Goal: Information Seeking & Learning: Learn about a topic

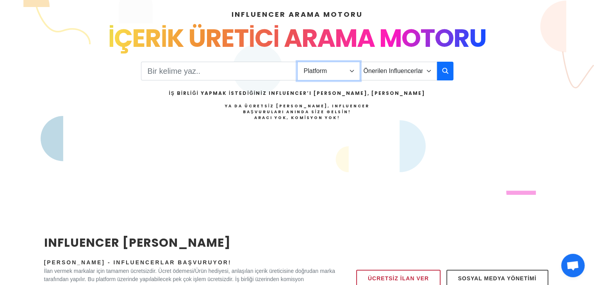
click at [359, 73] on select "Platform Instagram Facebook Youtube Tiktok Twitter Twitch" at bounding box center [328, 71] width 63 height 19
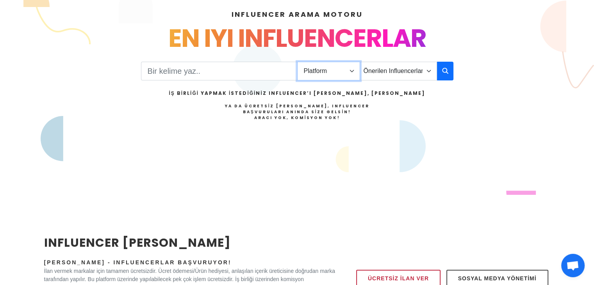
select select "4"
click at [297, 62] on select "Platform Instagram Facebook Youtube Tiktok Twitter Twitch" at bounding box center [328, 71] width 63 height 19
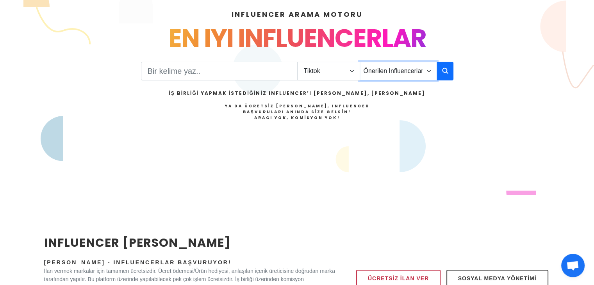
click at [424, 64] on select "Önerilen Influencerlar Aile & Çocuk & Ebeveyn Alışveriş & Giyim & Aksesuar Arab…" at bounding box center [398, 71] width 77 height 19
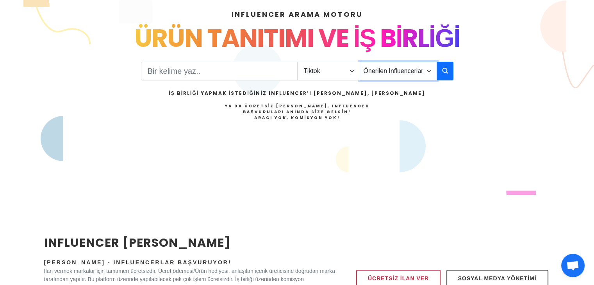
click at [360, 62] on select "Önerilen Influencerlar Aile & Çocuk & Ebeveyn Alışveriş & Giyim & Aksesuar Arab…" at bounding box center [398, 71] width 77 height 19
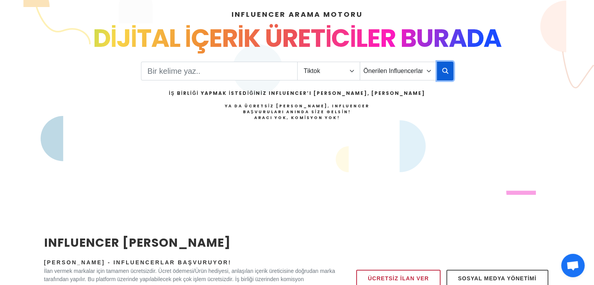
click at [447, 71] on icon "button" at bounding box center [445, 70] width 6 height 9
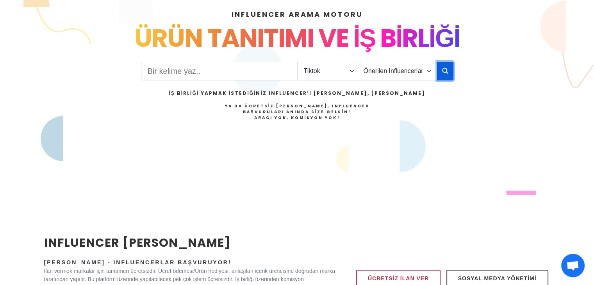
drag, startPoint x: 449, startPoint y: 74, endPoint x: 445, endPoint y: 75, distance: 4.1
click at [449, 74] on button "button" at bounding box center [445, 71] width 16 height 19
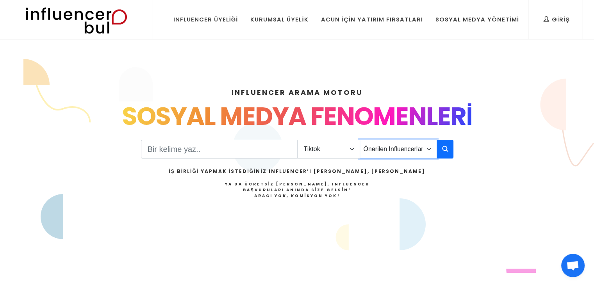
click at [378, 152] on select "Önerilen Influencerlar Aile & Çocuk & Ebeveyn Alışveriş & Giyim & Aksesuar Arab…" at bounding box center [398, 149] width 77 height 19
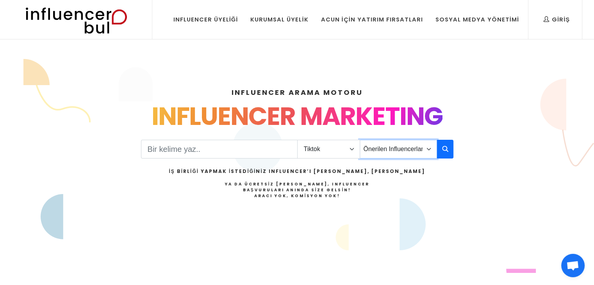
click at [360, 140] on select "Önerilen Influencerlar Aile & Çocuk & Ebeveyn Alışveriş & Giyim & Aksesuar Arab…" at bounding box center [398, 149] width 77 height 19
click at [442, 149] on button "button" at bounding box center [445, 149] width 16 height 19
click at [419, 150] on select "Önerilen Influencerlar Aile & Çocuk & Ebeveyn Alışveriş & Giyim & Aksesuar Arab…" at bounding box center [398, 149] width 77 height 19
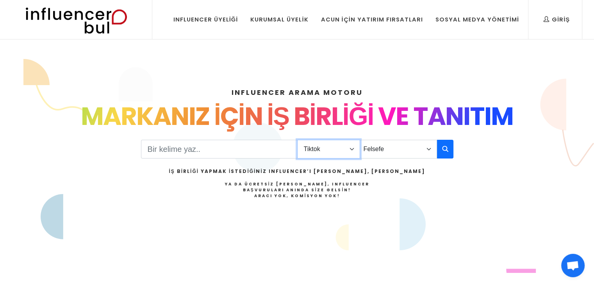
click at [318, 149] on select "Platform Instagram Facebook Youtube Tiktok Twitter Twitch" at bounding box center [328, 149] width 63 height 19
click at [376, 152] on select "Önerilen Influencerlar Aile & Çocuk & Ebeveyn Alışveriş & Giyim & Aksesuar Arab…" at bounding box center [398, 149] width 77 height 19
select select "0"
click at [360, 140] on select "Önerilen Influencerlar Aile & Çocuk & Ebeveyn Alışveriş & Giyim & Aksesuar Arab…" at bounding box center [398, 149] width 77 height 19
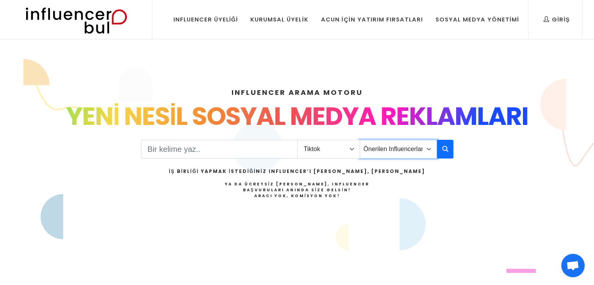
click at [420, 148] on select "Önerilen Influencerlar Aile & Çocuk & Ebeveyn Alışveriş & Giyim & Aksesuar Arab…" at bounding box center [398, 149] width 77 height 19
click at [360, 140] on select "Önerilen Influencerlar Aile & Çocuk & Ebeveyn Alışveriş & Giyim & Aksesuar Arab…" at bounding box center [398, 149] width 77 height 19
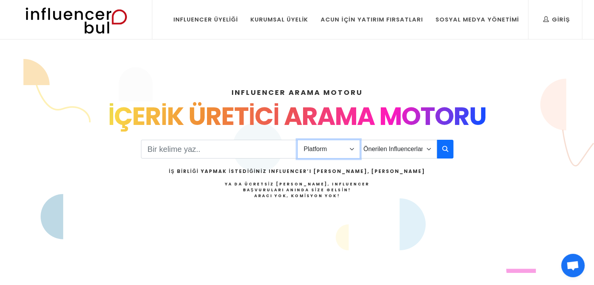
click at [350, 157] on select "Platform Instagram Facebook Youtube Tiktok Twitter Twitch" at bounding box center [328, 149] width 63 height 19
select select "4"
click at [297, 140] on select "Platform Instagram Facebook Youtube Tiktok Twitter Twitch" at bounding box center [328, 149] width 63 height 19
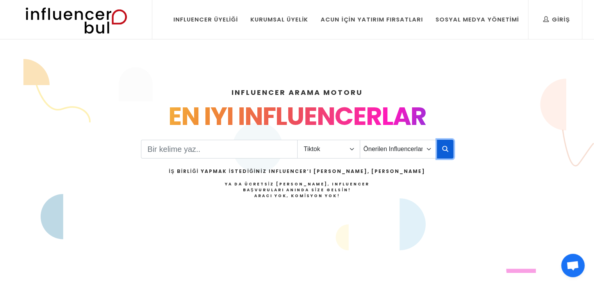
click at [449, 150] on button "button" at bounding box center [445, 149] width 16 height 19
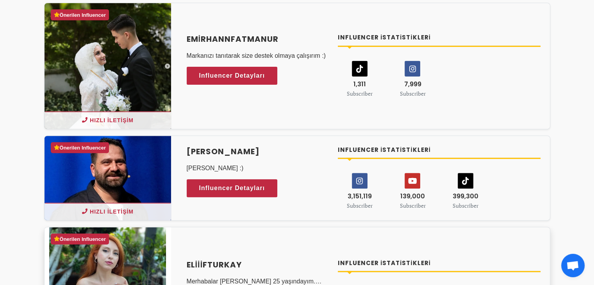
scroll to position [352, 0]
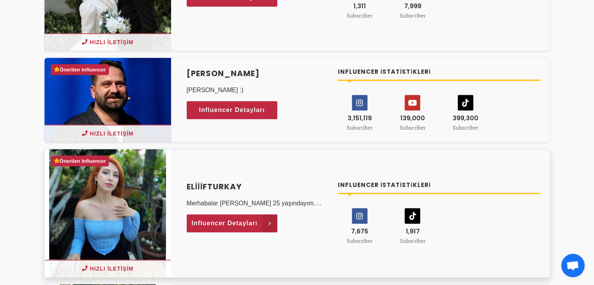
click at [265, 228] on icon at bounding box center [270, 224] width 15 height 18
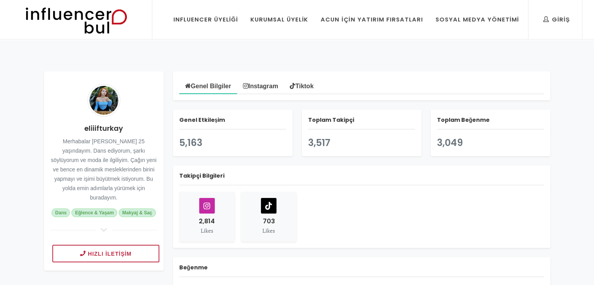
scroll to position [117, 0]
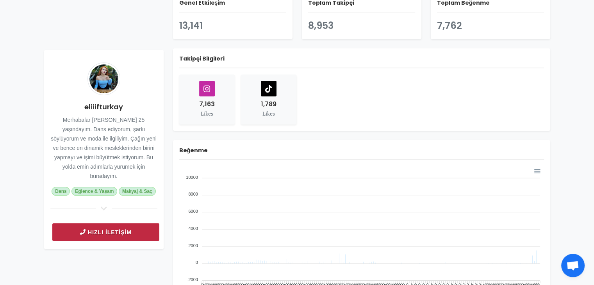
click at [147, 226] on button "Hızlı İletişim" at bounding box center [105, 233] width 107 height 18
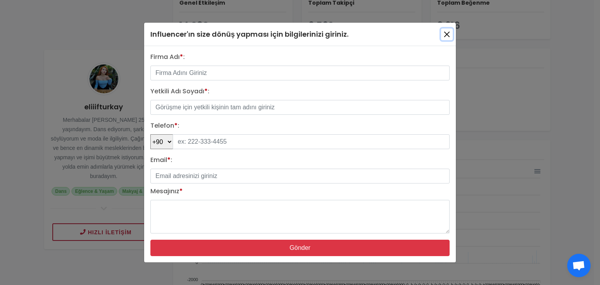
click at [451, 36] on button "button" at bounding box center [447, 35] width 12 height 12
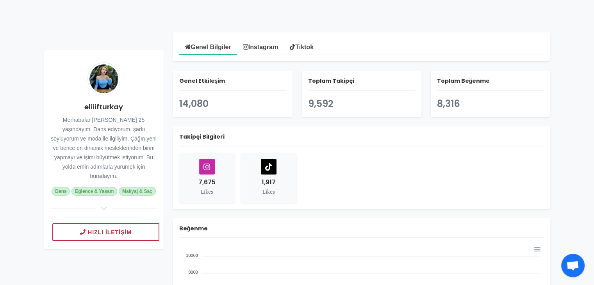
scroll to position [0, 0]
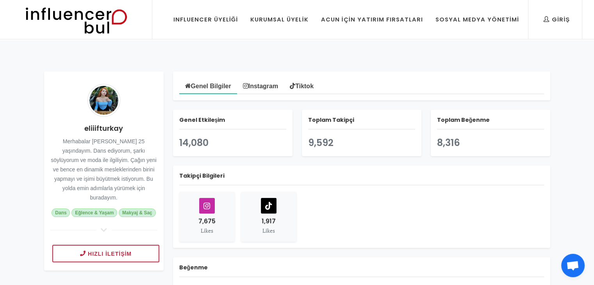
click at [302, 84] on link "Tiktok" at bounding box center [302, 86] width 36 height 16
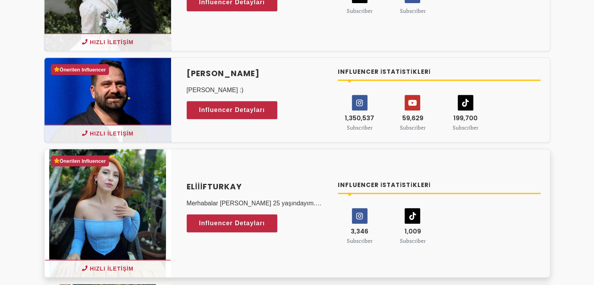
click at [417, 222] on icon at bounding box center [412, 216] width 15 height 15
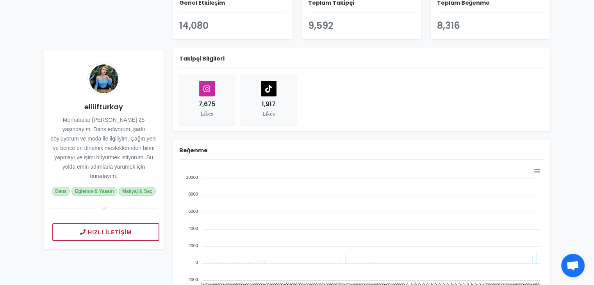
scroll to position [156, 0]
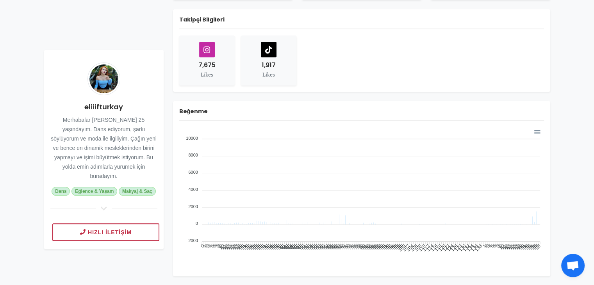
click at [268, 57] on div "1,917 Likes" at bounding box center [268, 61] width 55 height 50
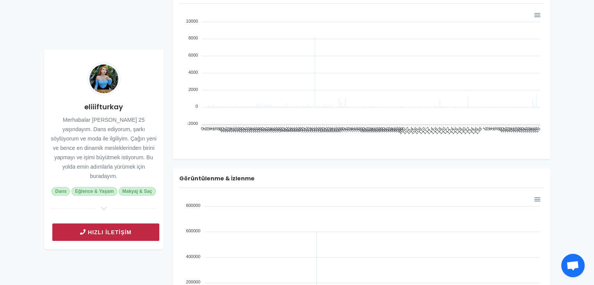
click at [140, 224] on button "Hızlı İletişim" at bounding box center [105, 233] width 107 height 18
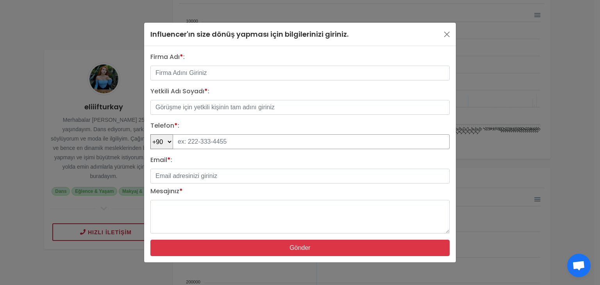
click at [228, 144] on input "tel" at bounding box center [311, 141] width 277 height 15
click at [542, 112] on div "Influencer'ın size dönüş yapması için bilgilerinizi giriniz. Firma Adı * : Yetk…" at bounding box center [300, 142] width 600 height 285
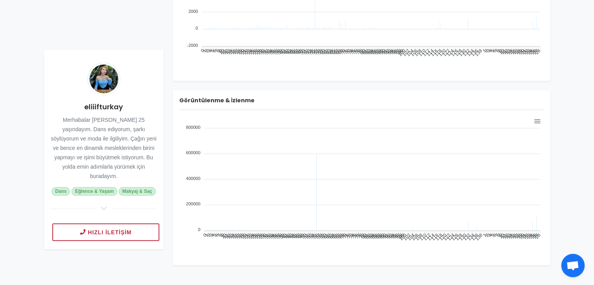
scroll to position [156, 0]
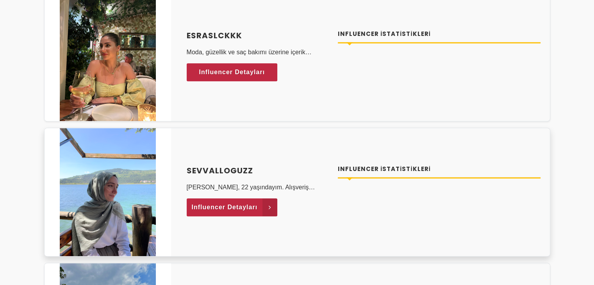
click at [259, 205] on link "Influencer Detayları" at bounding box center [232, 208] width 91 height 18
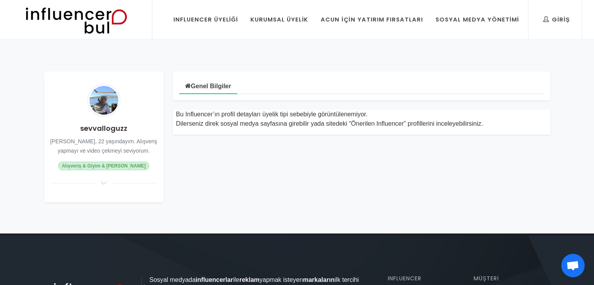
click at [128, 165] on span "Alışveriş & Giyim & [PERSON_NAME]" at bounding box center [103, 166] width 91 height 9
click at [100, 186] on div "sevvalloguzz [PERSON_NAME], 22 yaşındayım. Alışveriş yapmayı ve video çekmeyi s…" at bounding box center [104, 137] width 120 height 131
click at [100, 184] on icon at bounding box center [103, 183] width 9 height 7
click at [106, 183] on icon at bounding box center [103, 183] width 9 height 7
click at [469, 23] on div "Sosyal Medya Yönetimi" at bounding box center [478, 19] width 84 height 9
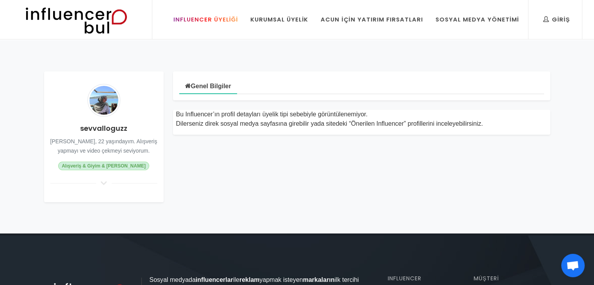
click at [222, 19] on div "Influencer Üyeliği" at bounding box center [206, 19] width 65 height 9
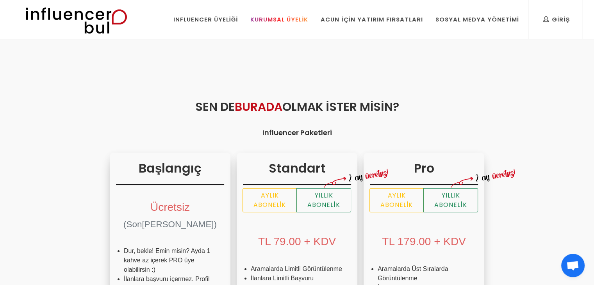
click at [277, 20] on div "Kurumsal Üyelik" at bounding box center [279, 19] width 58 height 9
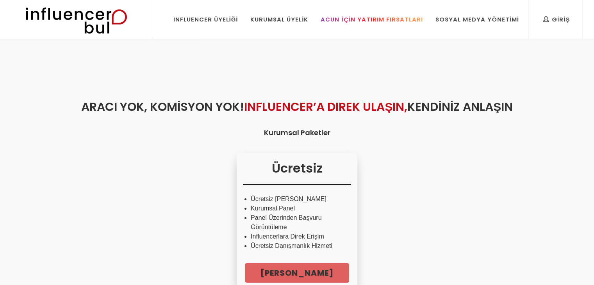
click at [333, 20] on div "Acun İçin Yatırım Fırsatları" at bounding box center [372, 19] width 102 height 9
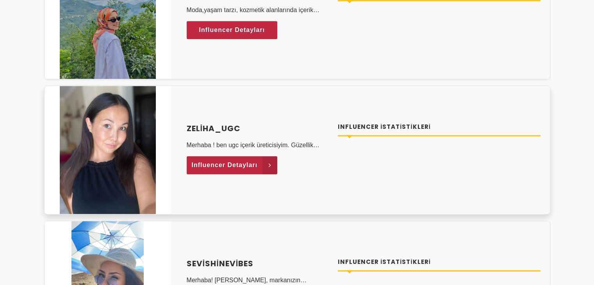
scroll to position [956, 0]
click at [261, 168] on link "Influencer Detayları" at bounding box center [232, 165] width 91 height 18
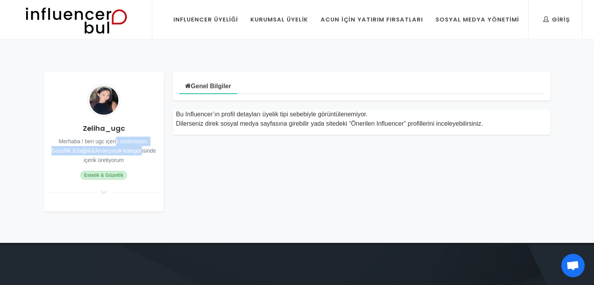
drag, startPoint x: 98, startPoint y: 144, endPoint x: 121, endPoint y: 148, distance: 23.5
click at [121, 148] on small "Merhaba ! ben ugc içerik üreticisiyim. Güzellik &Sağlık&Anneçocuk kategorisinde…" at bounding box center [104, 150] width 105 height 25
click at [133, 159] on div "Zeliha_ugc Merhaba ! ben ugc içerik üreticisiyim. Güzellik &Sağlık&Anneçocuk ka…" at bounding box center [104, 142] width 120 height 140
click at [96, 188] on div "Zeliha_ugc Merhaba ! ben ugc içerik üreticisiyim. Güzellik &Sağlık&Anneçocuk ka…" at bounding box center [104, 142] width 120 height 140
click at [100, 190] on div "Zeliha_ugc Merhaba ! ben ugc içerik üreticisiyim. Güzellik &Sağlık&Anneçocuk ka…" at bounding box center [104, 142] width 120 height 140
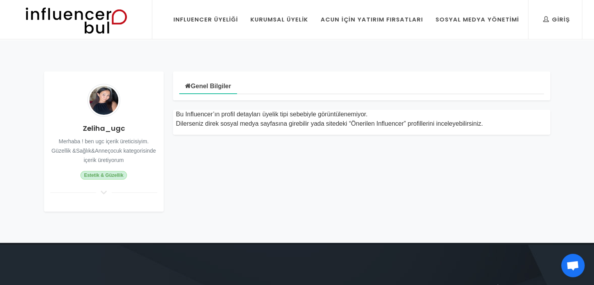
click at [101, 192] on icon at bounding box center [103, 192] width 9 height 7
click at [102, 193] on icon at bounding box center [103, 192] width 9 height 7
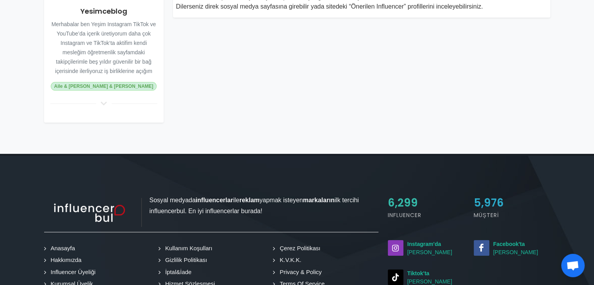
scroll to position [39, 0]
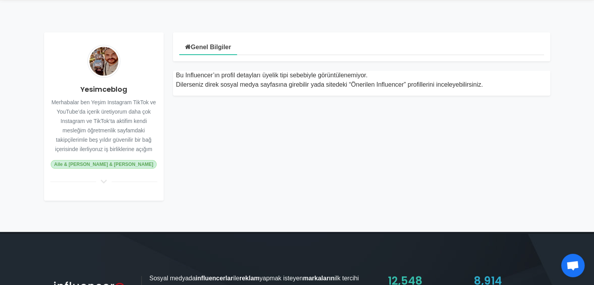
drag, startPoint x: 111, startPoint y: 160, endPoint x: 107, endPoint y: 174, distance: 14.0
click at [111, 161] on span "Aile & Çocuk & Ebeveyn" at bounding box center [104, 164] width 106 height 9
click at [108, 184] on icon at bounding box center [103, 181] width 9 height 7
click at [105, 181] on icon at bounding box center [103, 181] width 9 height 7
